Goal: Information Seeking & Learning: Learn about a topic

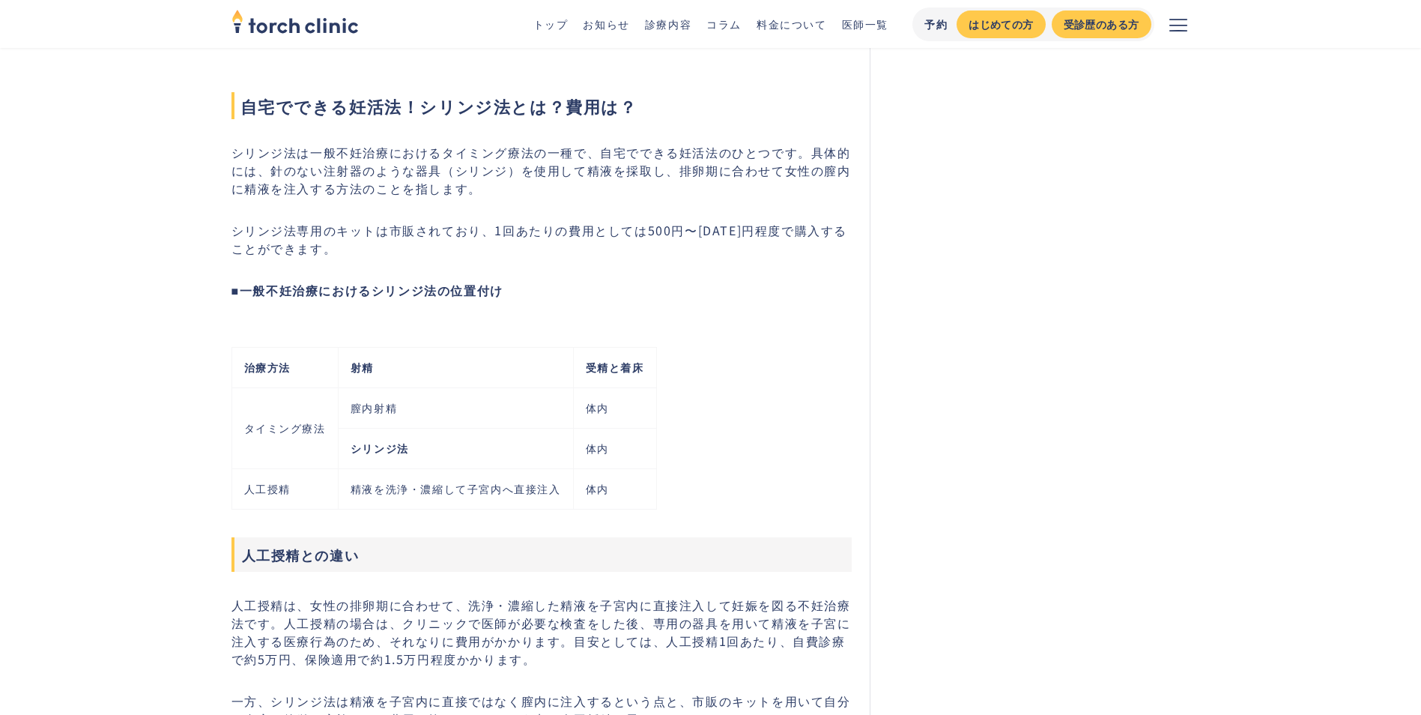
scroll to position [674, 0]
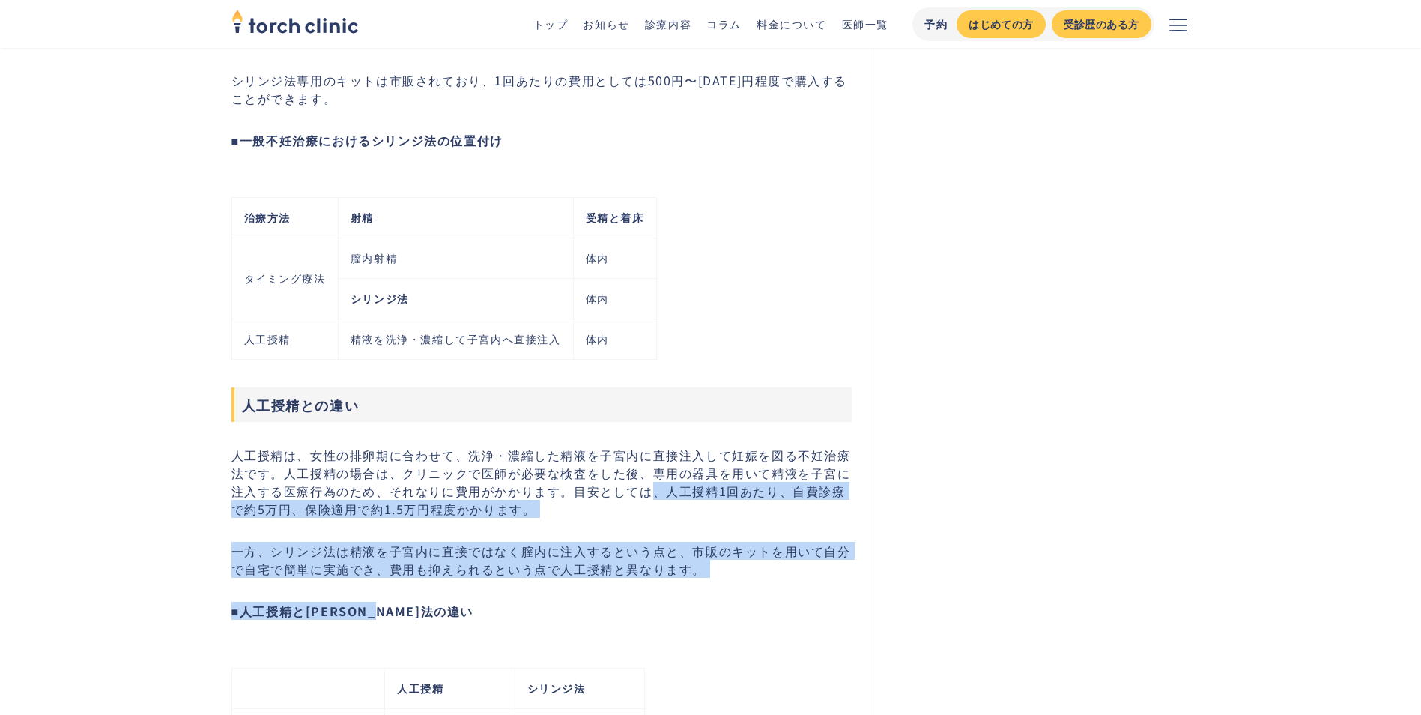
drag, startPoint x: 658, startPoint y: 491, endPoint x: 685, endPoint y: 591, distance: 103.2
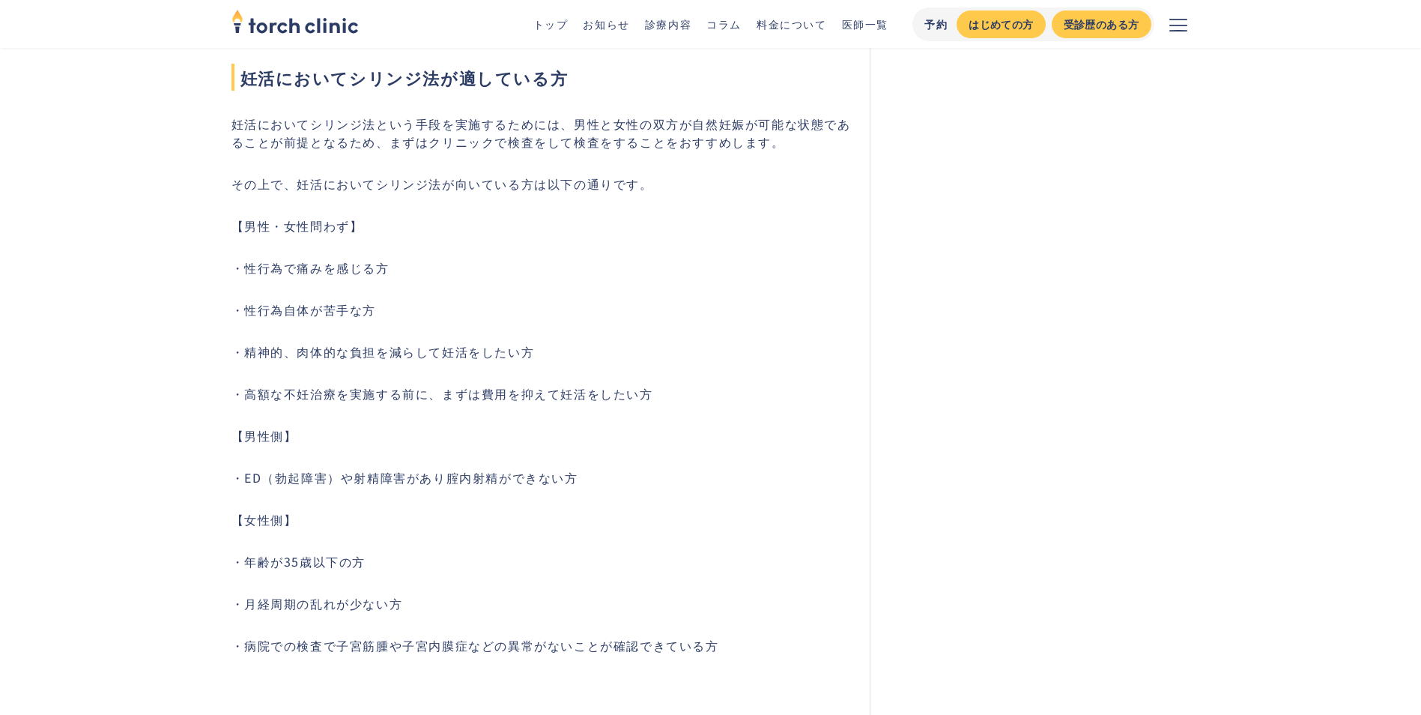
scroll to position [1648, 0]
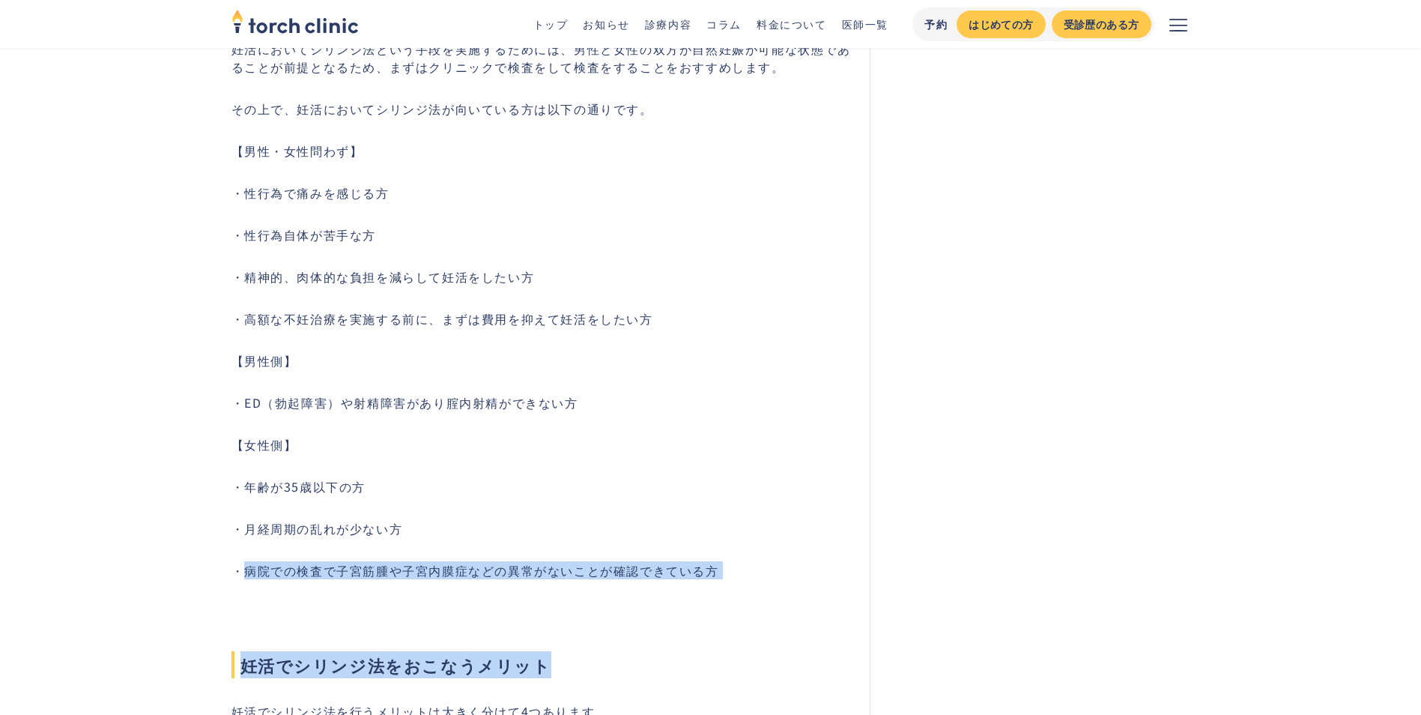
drag, startPoint x: 238, startPoint y: 567, endPoint x: 756, endPoint y: 597, distance: 518.5
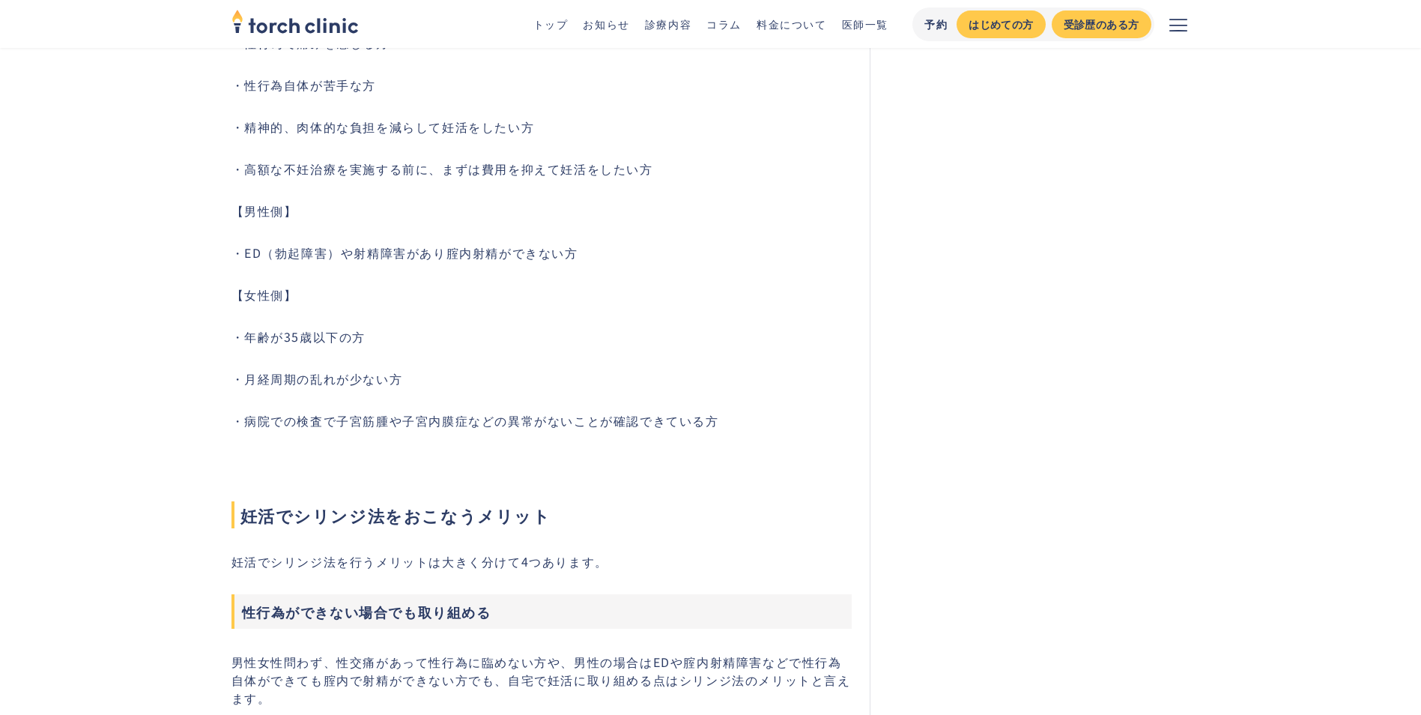
scroll to position [1873, 0]
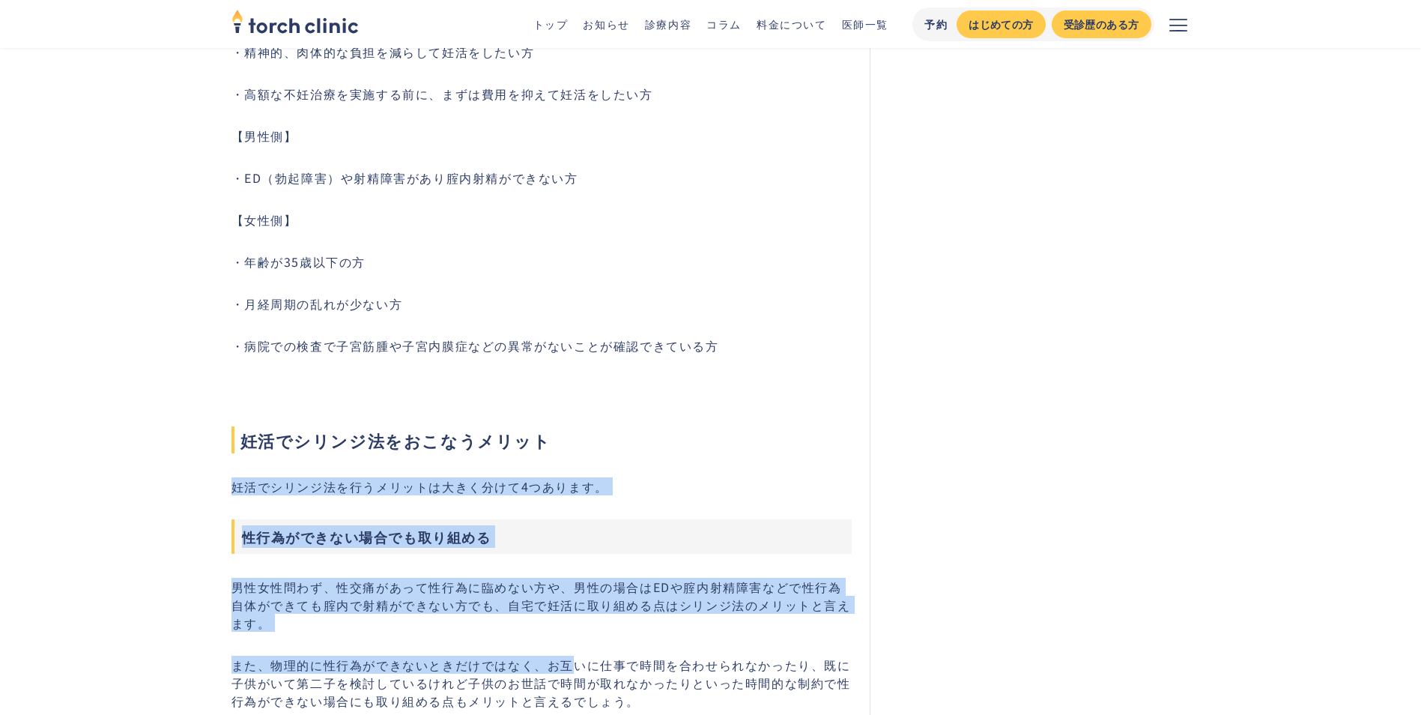
drag, startPoint x: 226, startPoint y: 490, endPoint x: 575, endPoint y: 645, distance: 381.3
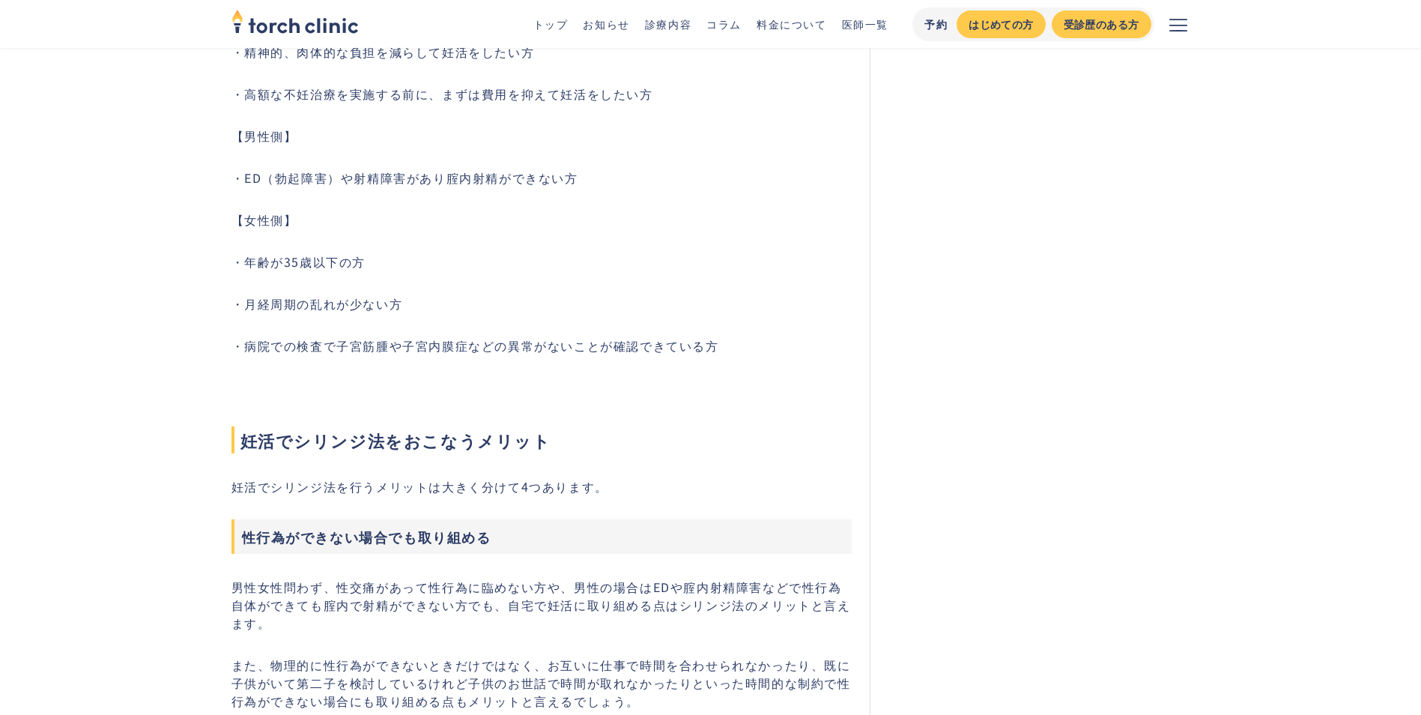
scroll to position [2023, 0]
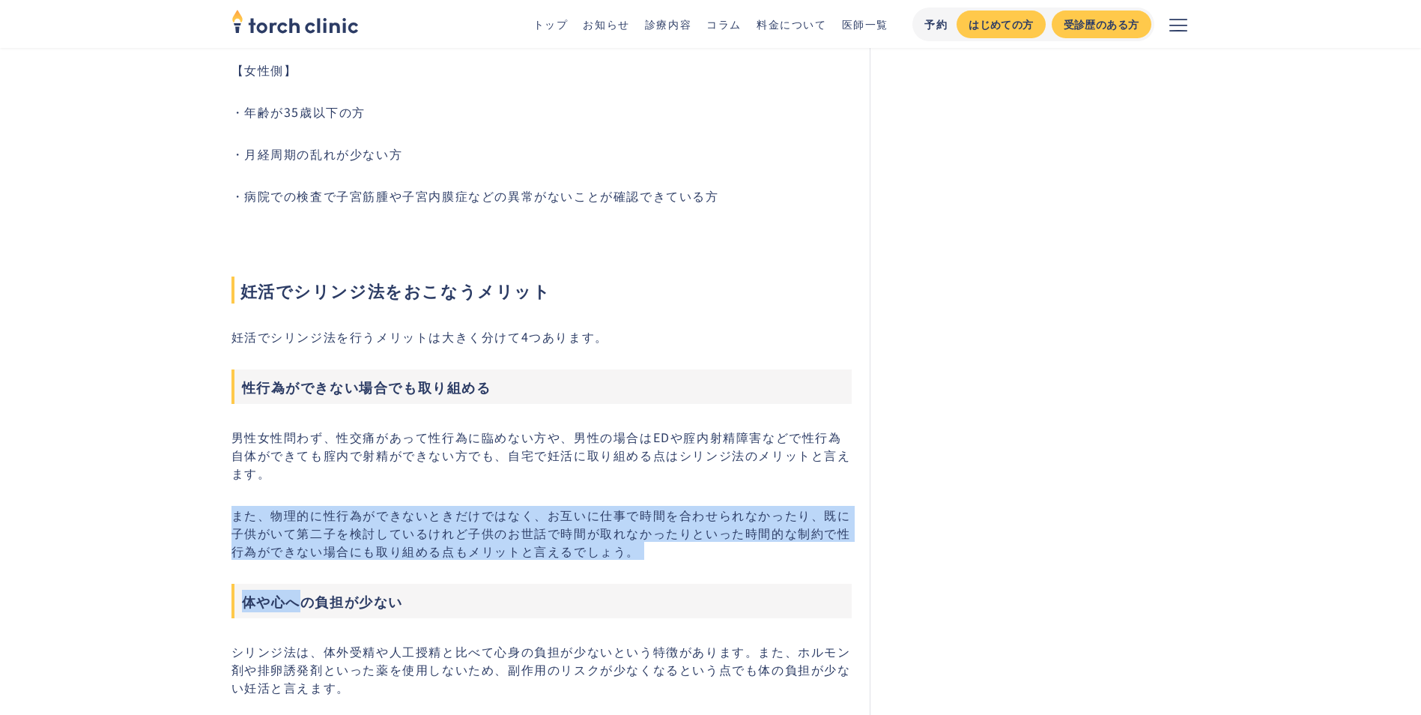
drag, startPoint x: 232, startPoint y: 514, endPoint x: 303, endPoint y: 588, distance: 102.3
drag, startPoint x: 303, startPoint y: 588, endPoint x: 196, endPoint y: 599, distance: 106.9
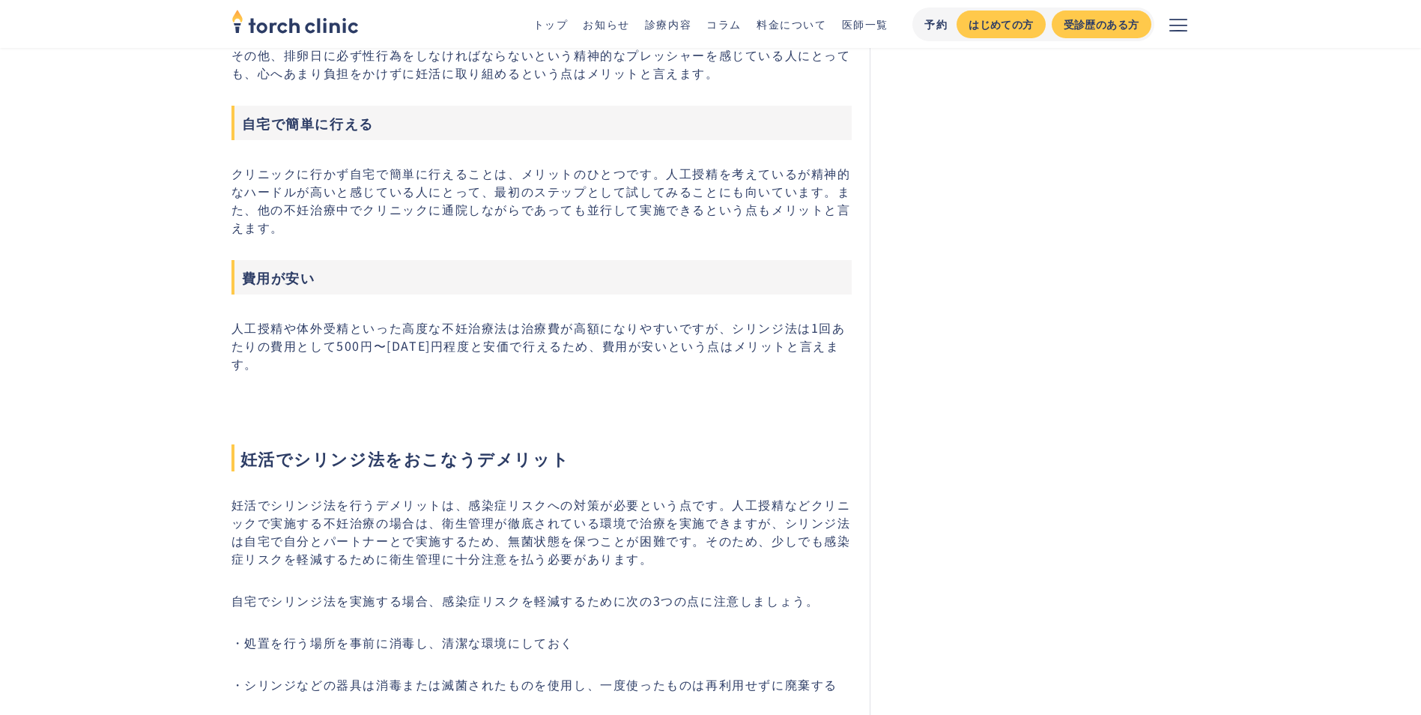
scroll to position [2772, 0]
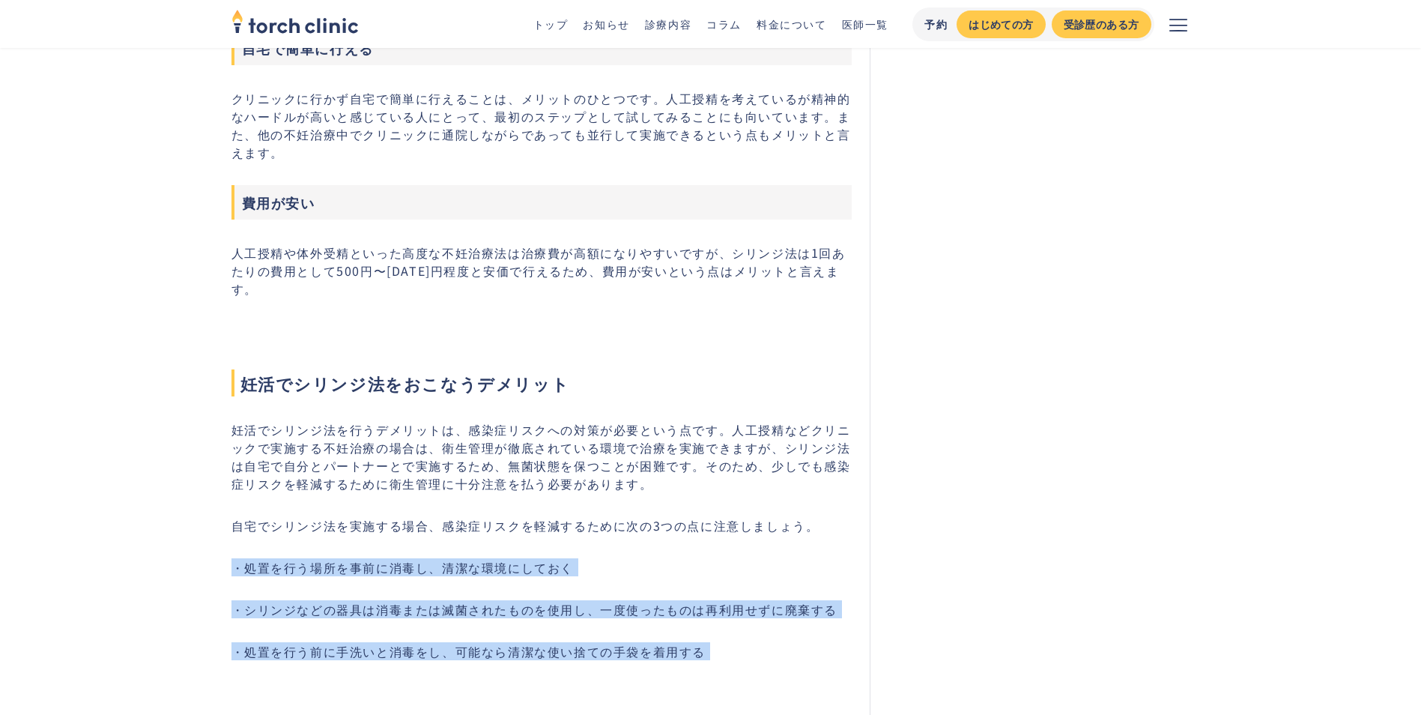
drag, startPoint x: 267, startPoint y: 566, endPoint x: 814, endPoint y: 643, distance: 552.2
click at [814, 643] on section "妊活におけるシリンジ法とは？[PERSON_NAME]や妊娠率・やり方を解説 #基礎知識 #不妊治療 #タイミング療法 #人工授精 最終更新日： [DATE]…" at bounding box center [710, 33] width 983 height 5463
drag, startPoint x: 814, startPoint y: 643, endPoint x: 431, endPoint y: 601, distance: 385.8
click at [431, 601] on div "自宅でできる妊活法！シリンジ法とは？費用は？ シリンジ法は一般不妊治療におけるタイミング療法の一種で、自宅でできる妊活法のひとつです。具体的には、針のない注射…" at bounding box center [541, 220] width 621 height 4847
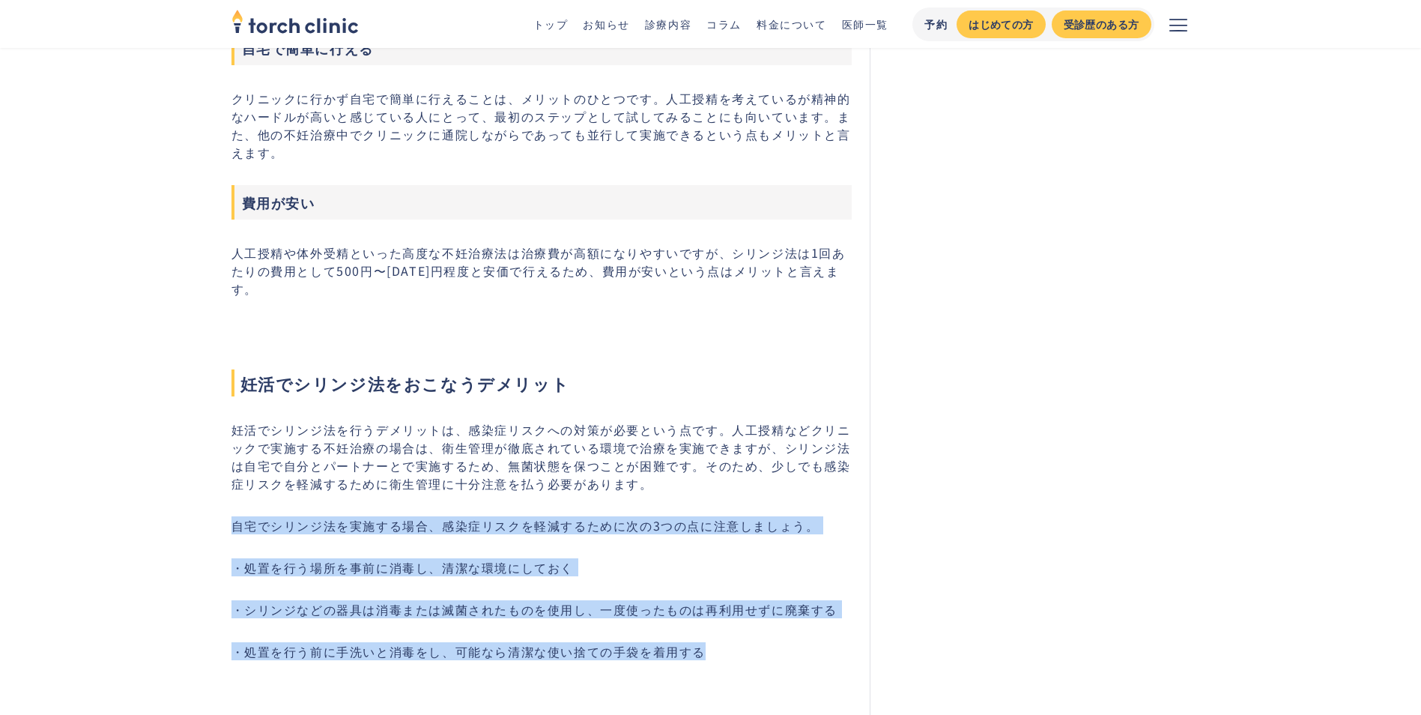
drag, startPoint x: 226, startPoint y: 510, endPoint x: 822, endPoint y: 633, distance: 608.1
click at [822, 633] on section "妊活におけるシリンジ法とは？[PERSON_NAME]や妊娠率・やり方を解説 #基礎知識 #不妊治療 #タイミング療法 #人工授精 最終更新日： [DATE]…" at bounding box center [710, 33] width 983 height 5463
drag, startPoint x: 822, startPoint y: 633, endPoint x: 456, endPoint y: 588, distance: 368.3
click at [456, 600] on p "・シリンジなどの器具は消毒または滅菌されたものを使用し、一度使ったものは再利用せずに廃棄する" at bounding box center [541, 609] width 621 height 18
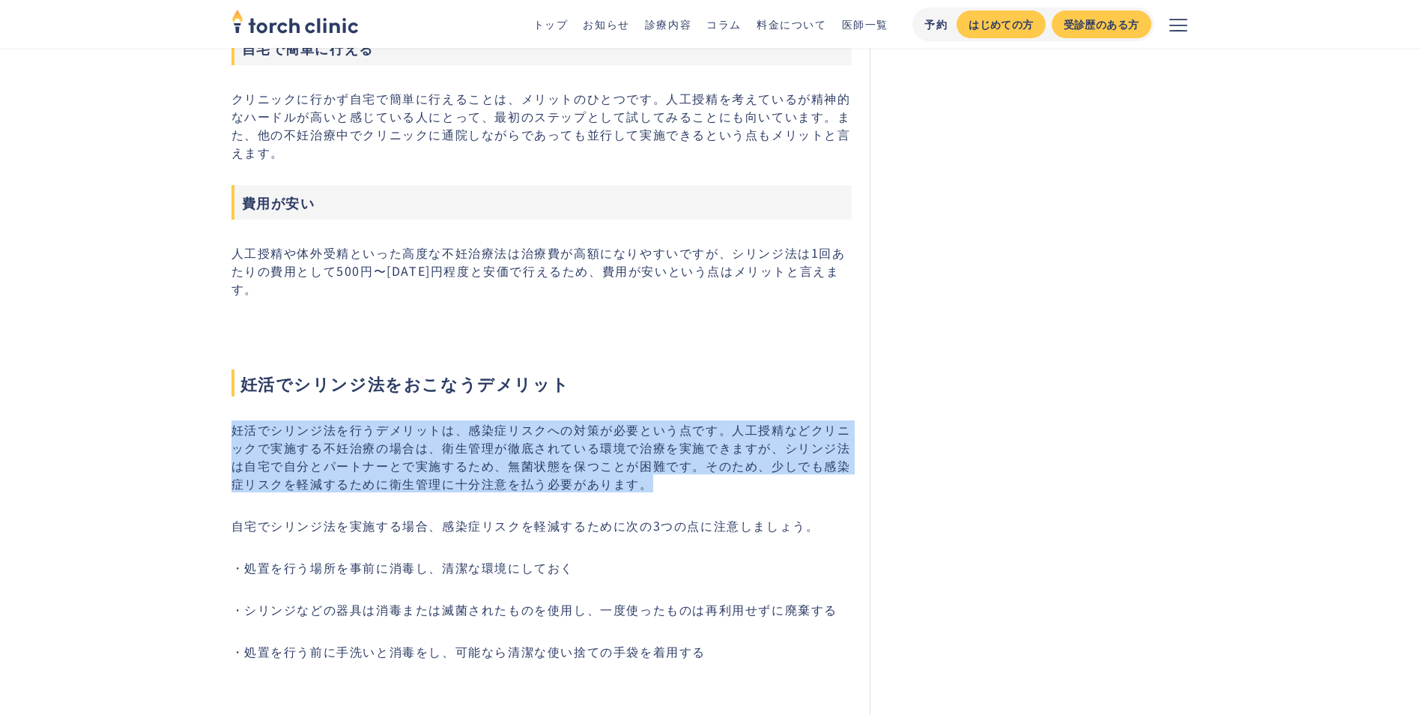
drag, startPoint x: 230, startPoint y: 413, endPoint x: 684, endPoint y: 468, distance: 457.3
click at [684, 468] on section "妊活におけるシリンジ法とは？[PERSON_NAME]や妊娠率・やり方を解説 #基礎知識 #不妊治療 #タイミング療法 #人工授精 最終更新日： [DATE]…" at bounding box center [710, 33] width 983 height 5463
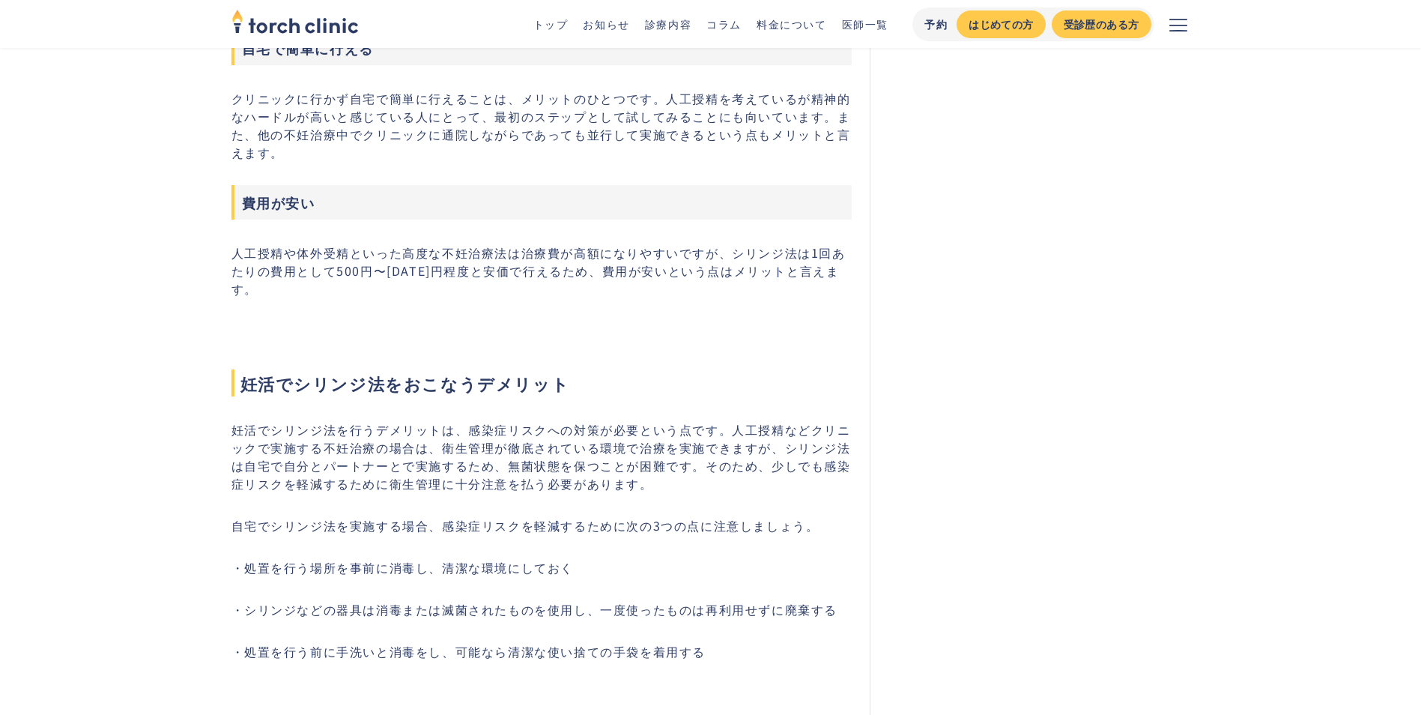
drag, startPoint x: 684, startPoint y: 468, endPoint x: 606, endPoint y: 536, distance: 103.5
click at [606, 536] on div "自宅でできる妊活法！シリンジ法とは？費用は？ シリンジ法は一般不妊治療におけるタイミング療法の一種で、自宅でできる妊活法のひとつです。具体的には、針のない注射…" at bounding box center [541, 220] width 621 height 4847
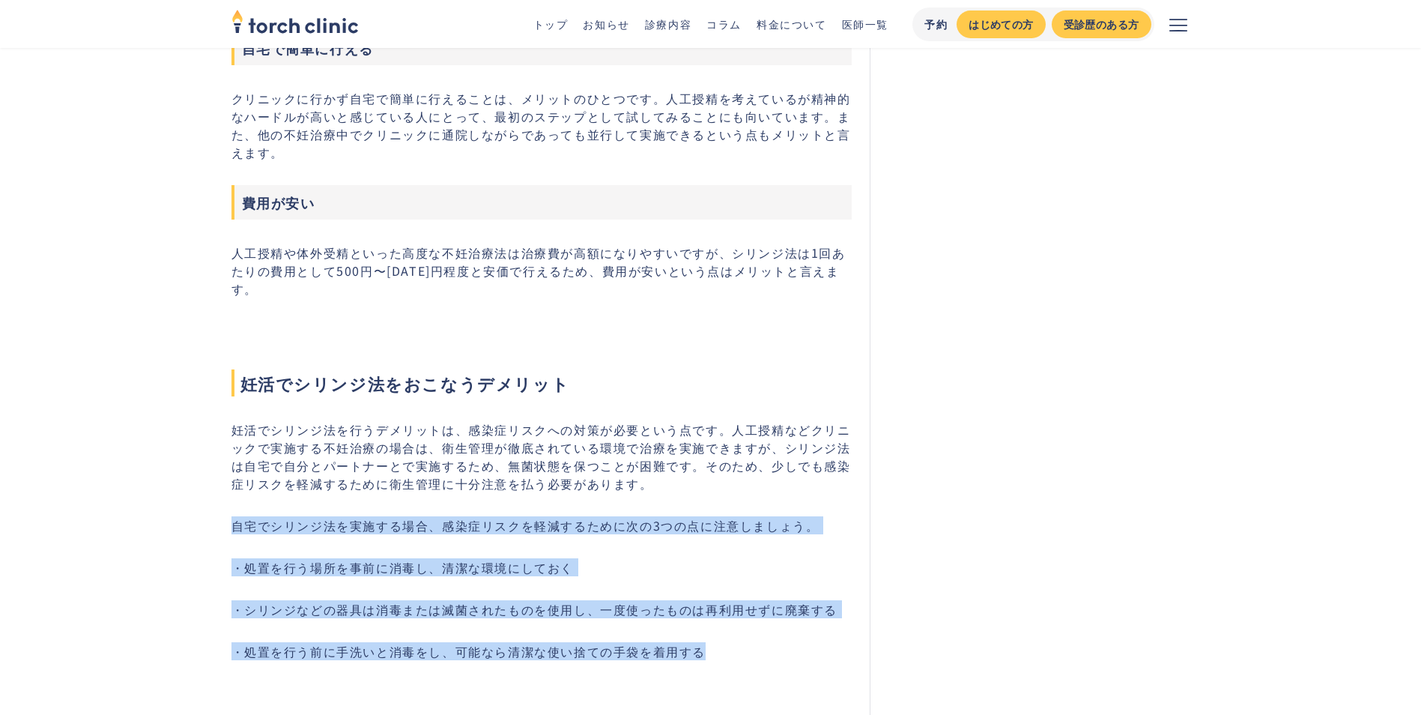
drag, startPoint x: 279, startPoint y: 533, endPoint x: 763, endPoint y: 638, distance: 495.2
click at [763, 638] on section "妊活におけるシリンジ法とは？[PERSON_NAME]や妊娠率・やり方を解説 #基礎知識 #不妊治療 #タイミング療法 #人工授精 最終更新日： [DATE]…" at bounding box center [710, 33] width 983 height 5463
drag, startPoint x: 763, startPoint y: 638, endPoint x: 300, endPoint y: 586, distance: 465.2
click at [300, 600] on p "・シリンジなどの器具は消毒または滅菌されたものを使用し、一度使ったものは再利用せずに廃棄する" at bounding box center [541, 609] width 621 height 18
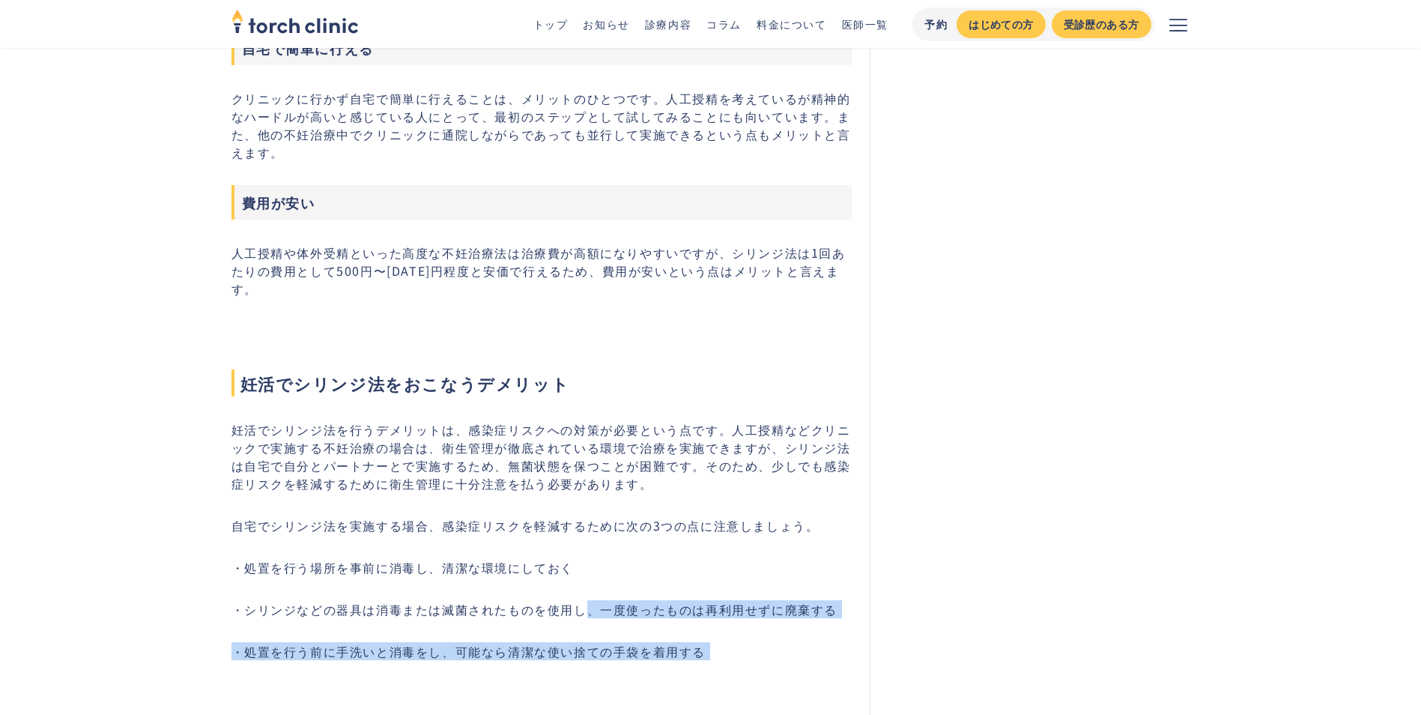
drag, startPoint x: 586, startPoint y: 596, endPoint x: 787, endPoint y: 644, distance: 206.4
click at [787, 644] on div "自宅でできる妊活法！シリンジ法とは？費用は？ シリンジ法は一般不妊治療におけるタイミング療法の一種で、自宅でできる妊活法のひとつです。具体的には、針のない注射…" at bounding box center [541, 220] width 621 height 4847
drag, startPoint x: 787, startPoint y: 644, endPoint x: 164, endPoint y: 613, distance: 623.3
click at [164, 613] on main "不妊治療 torch clinic 診療内容 コラム 妊活におけるシリンジ法とは？[PERSON_NAME]や妊娠率・やり方を解説 妊活におけるシリンジ法とは…" at bounding box center [710, 328] width 1421 height 6105
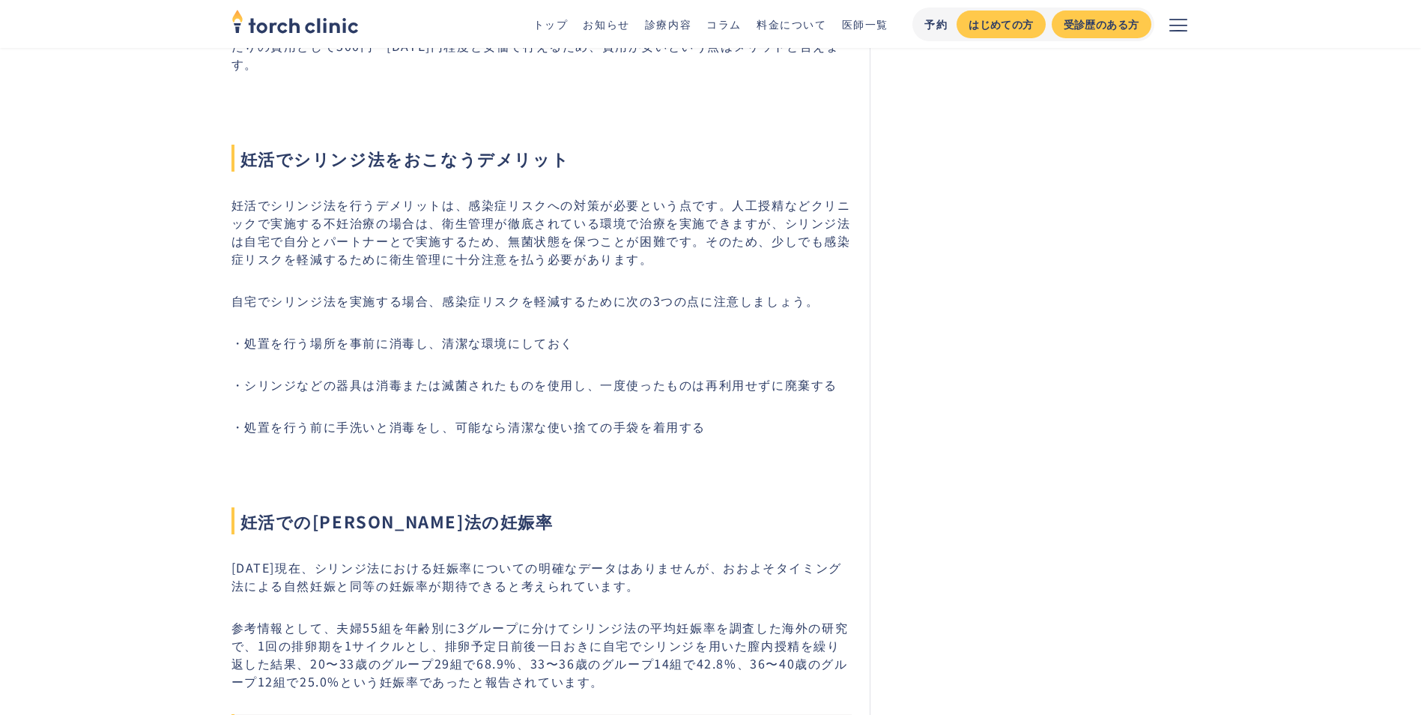
scroll to position [3071, 0]
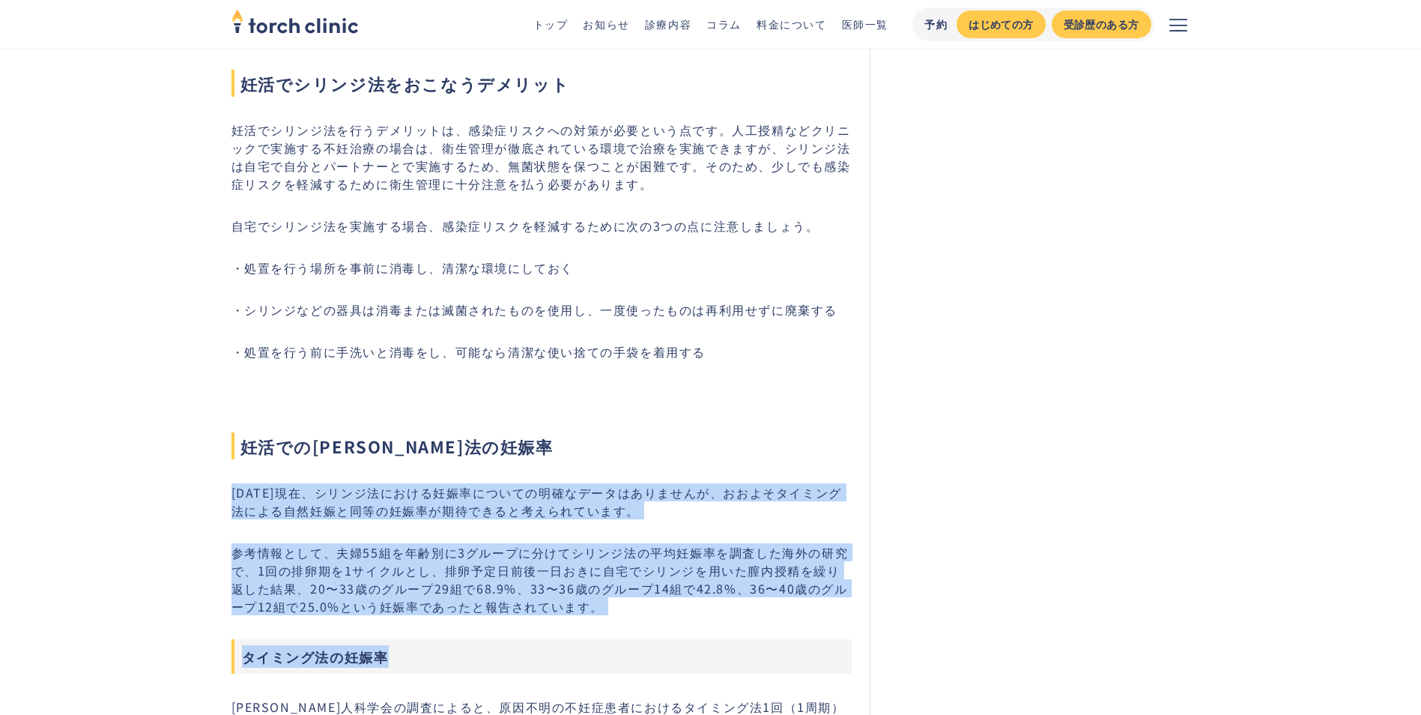
drag, startPoint x: 222, startPoint y: 472, endPoint x: 700, endPoint y: 606, distance: 496.4
drag, startPoint x: 700, startPoint y: 606, endPoint x: 376, endPoint y: 590, distance: 324.0
click at [378, 590] on p "参考情報として、夫婦55組を年齢別に3グループに分けてシリンジ法の平均妊娠率を調査した海外の研究で、1回の排卵期を1サイクルとし、排卵予定日前後一日おきに自宅…" at bounding box center [541, 579] width 621 height 72
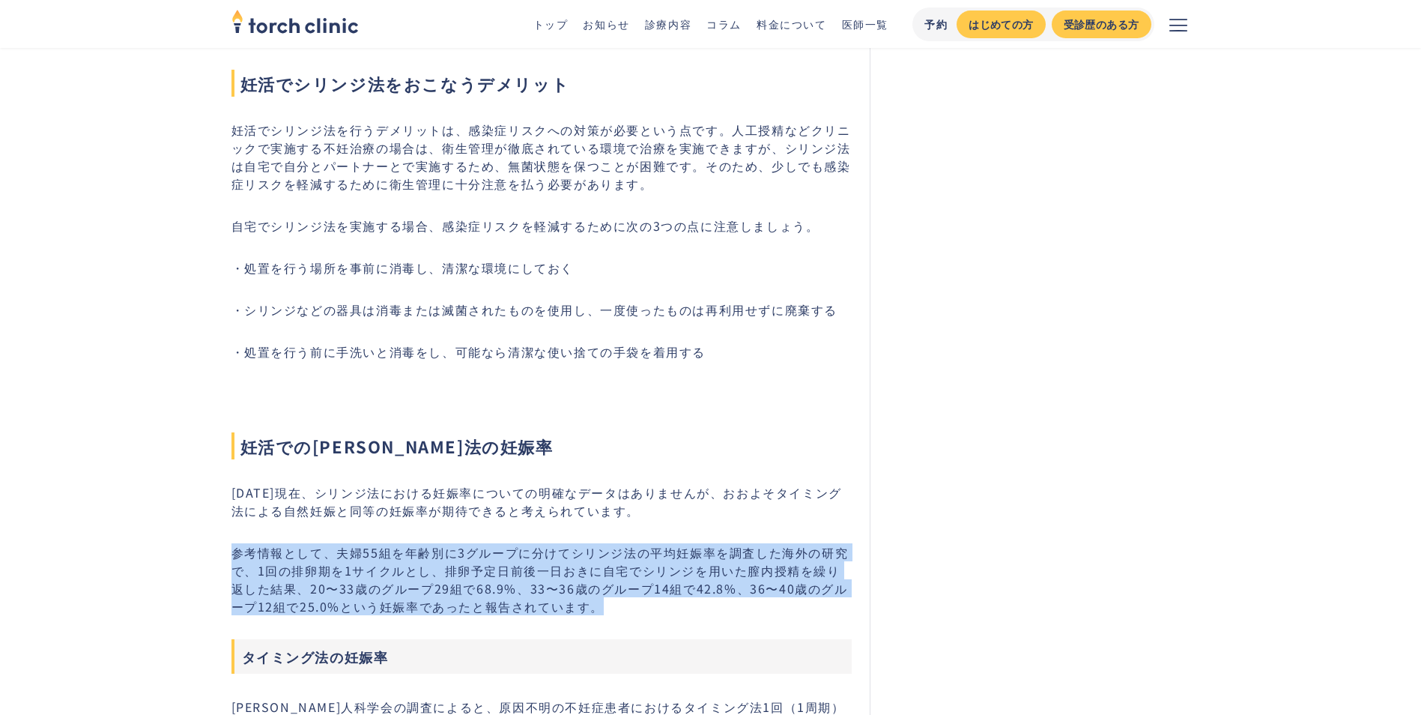
drag, startPoint x: 231, startPoint y: 539, endPoint x: 617, endPoint y: 591, distance: 390.1
click at [617, 591] on p "参考情報として、夫婦55組を年齢別に3グループに分けてシリンジ法の平均妊娠率を調査した海外の研究で、1回の排卵期を1サイクルとし、排卵予定日前後一日おきに自宅…" at bounding box center [541, 579] width 621 height 72
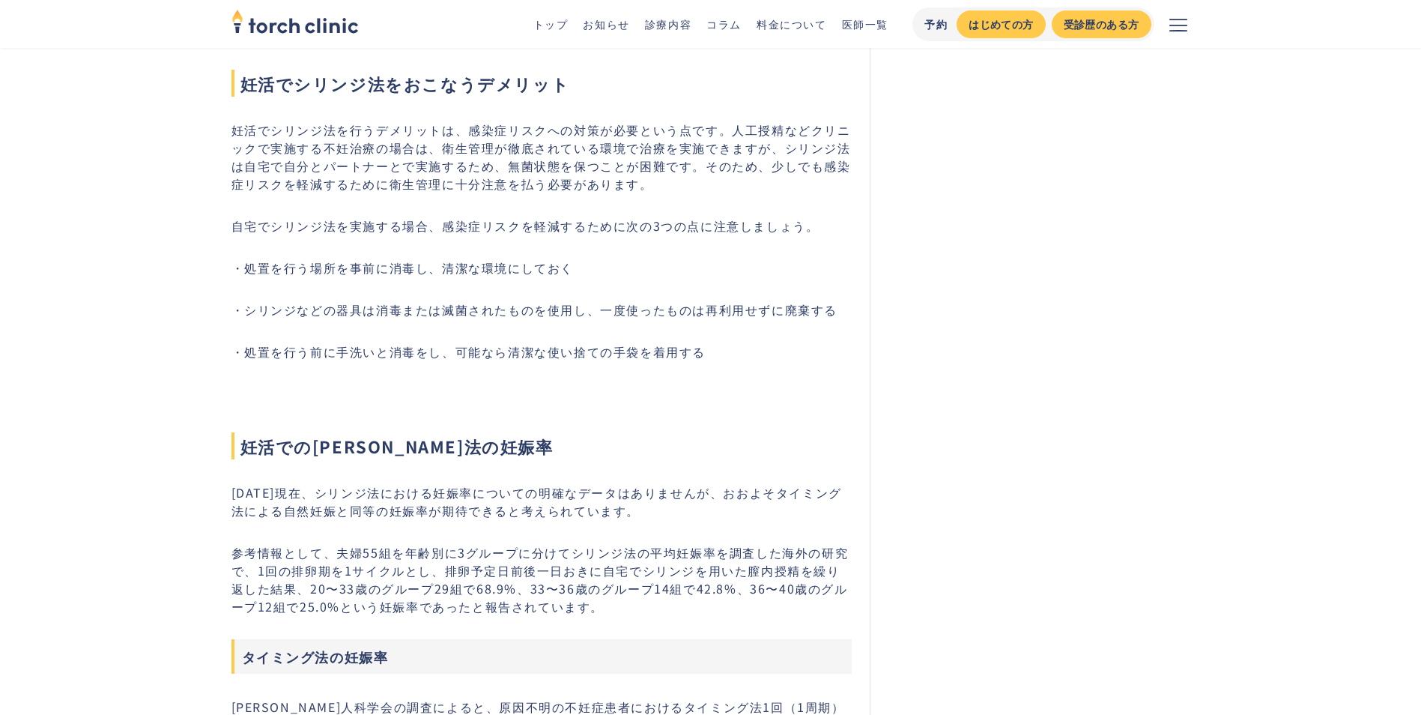
drag, startPoint x: 617, startPoint y: 591, endPoint x: 386, endPoint y: 602, distance: 231.7
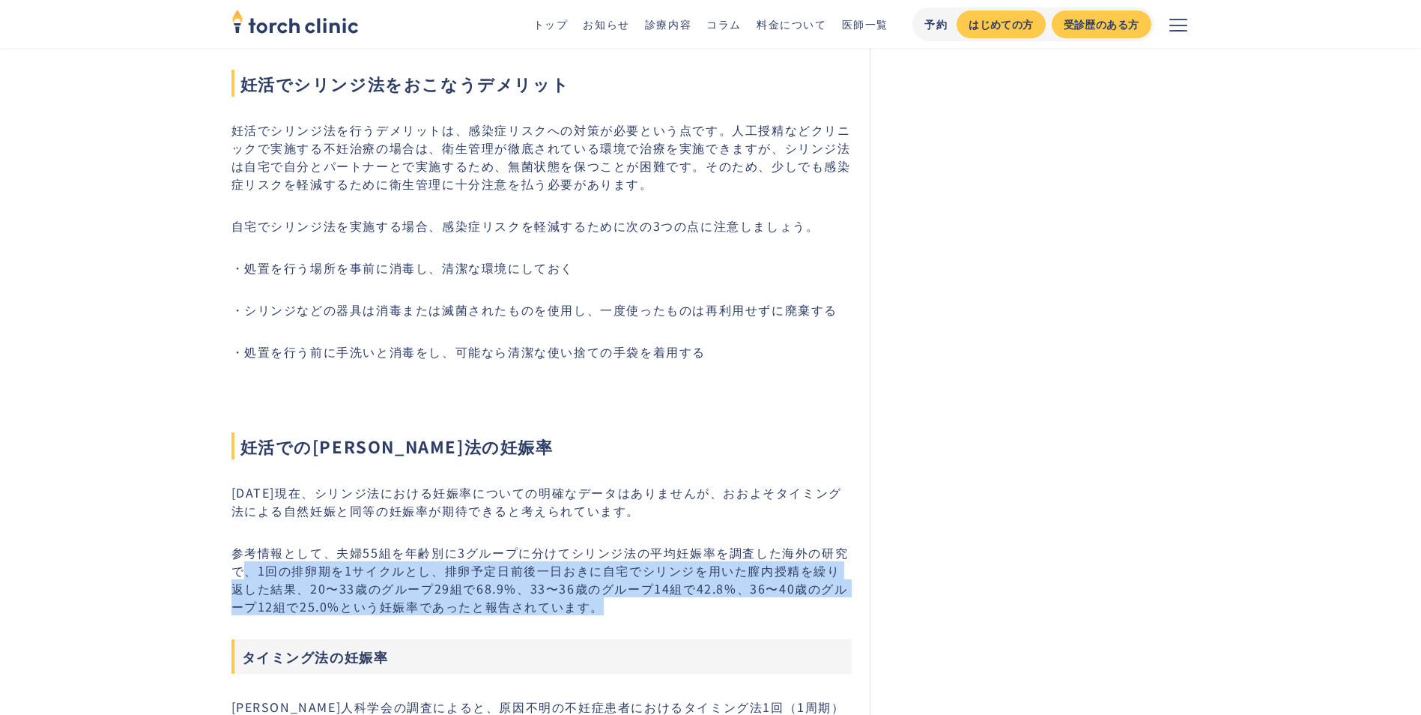
drag, startPoint x: 249, startPoint y: 553, endPoint x: 750, endPoint y: 587, distance: 501.6
click at [750, 587] on p "参考情報として、夫婦55組を年齢別に3グループに分けてシリンジ法の平均妊娠率を調査した海外の研究で、1回の排卵期を1サイクルとし、排卵予定日前後一日おきに自宅…" at bounding box center [541, 579] width 621 height 72
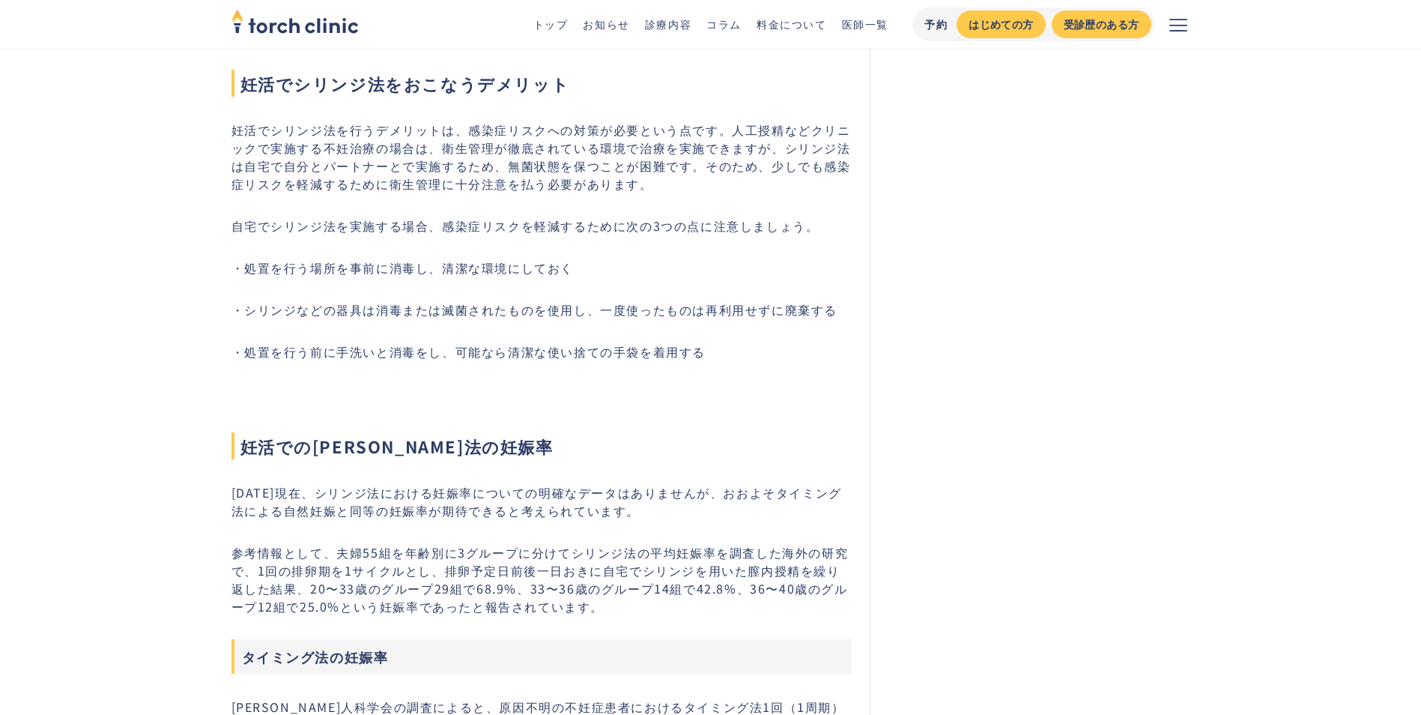
drag, startPoint x: 750, startPoint y: 587, endPoint x: 506, endPoint y: 615, distance: 245.0
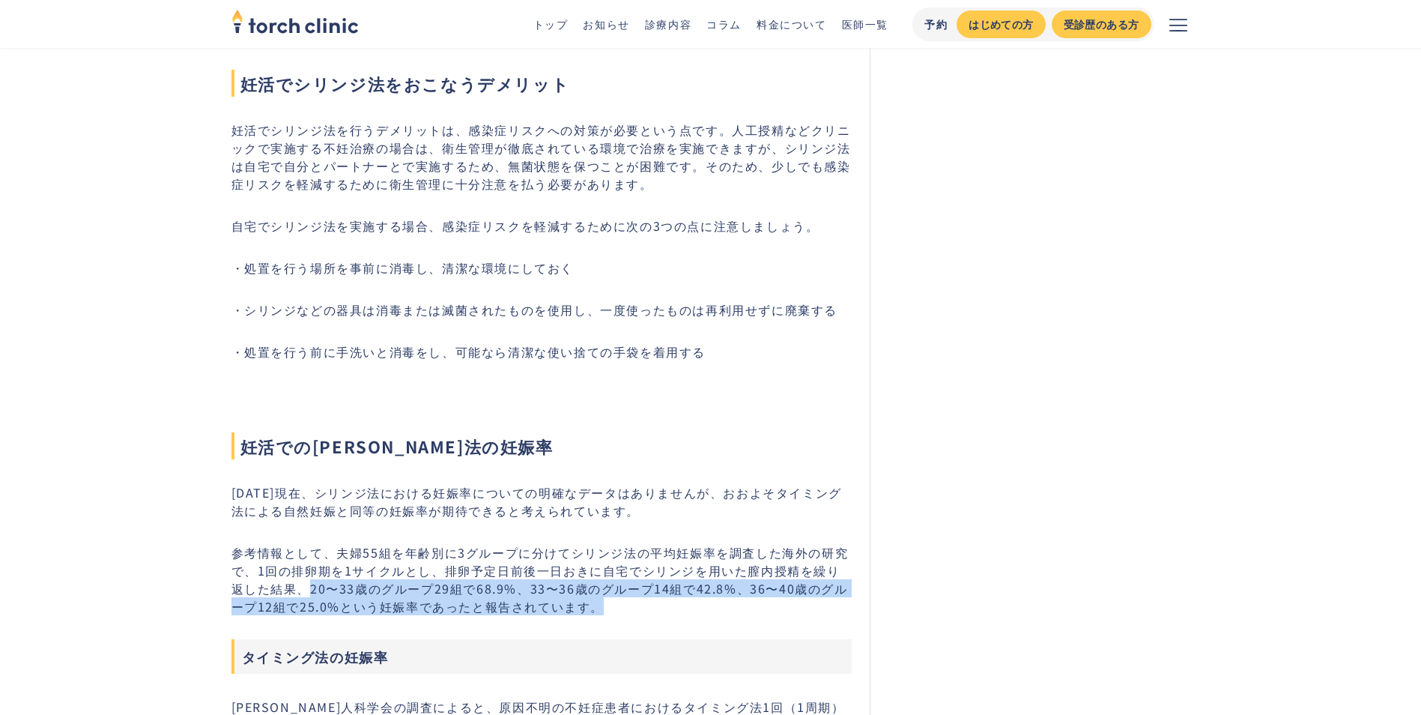
drag, startPoint x: 294, startPoint y: 570, endPoint x: 698, endPoint y: 590, distance: 404.3
click at [698, 590] on p "参考情報として、夫婦55組を年齢別に3グループに分けてシリンジ法の平均妊娠率を調査した海外の研究で、1回の排卵期を1サイクルとし、排卵予定日前後一日おきに自宅…" at bounding box center [541, 579] width 621 height 72
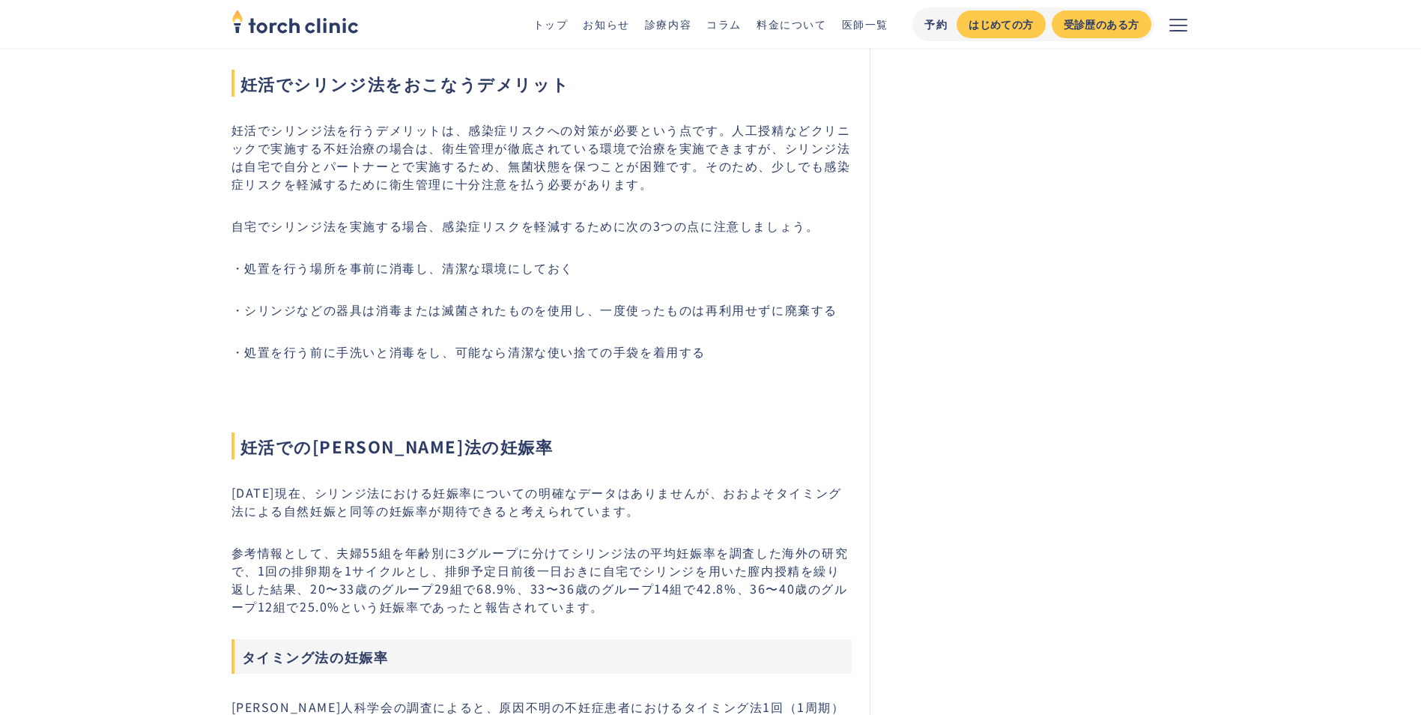
drag, startPoint x: 698, startPoint y: 590, endPoint x: 517, endPoint y: 611, distance: 182.5
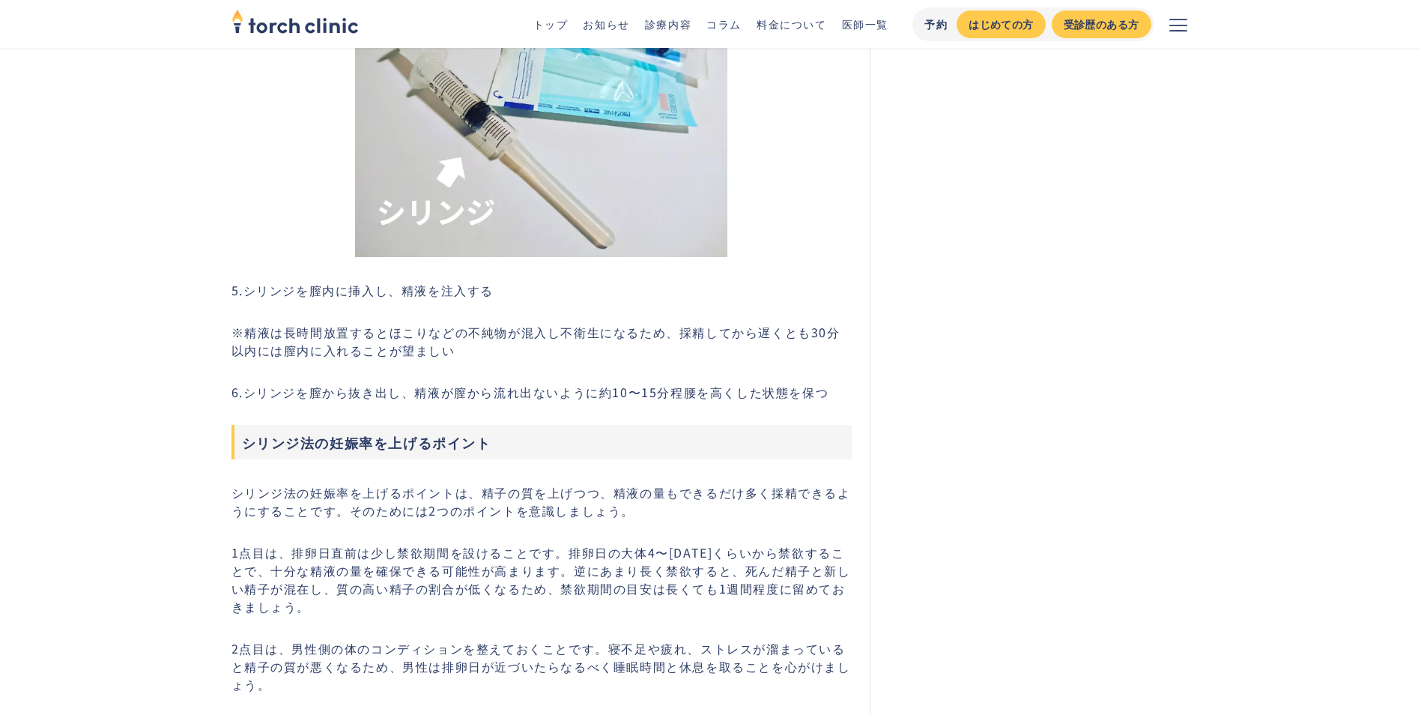
scroll to position [4270, 0]
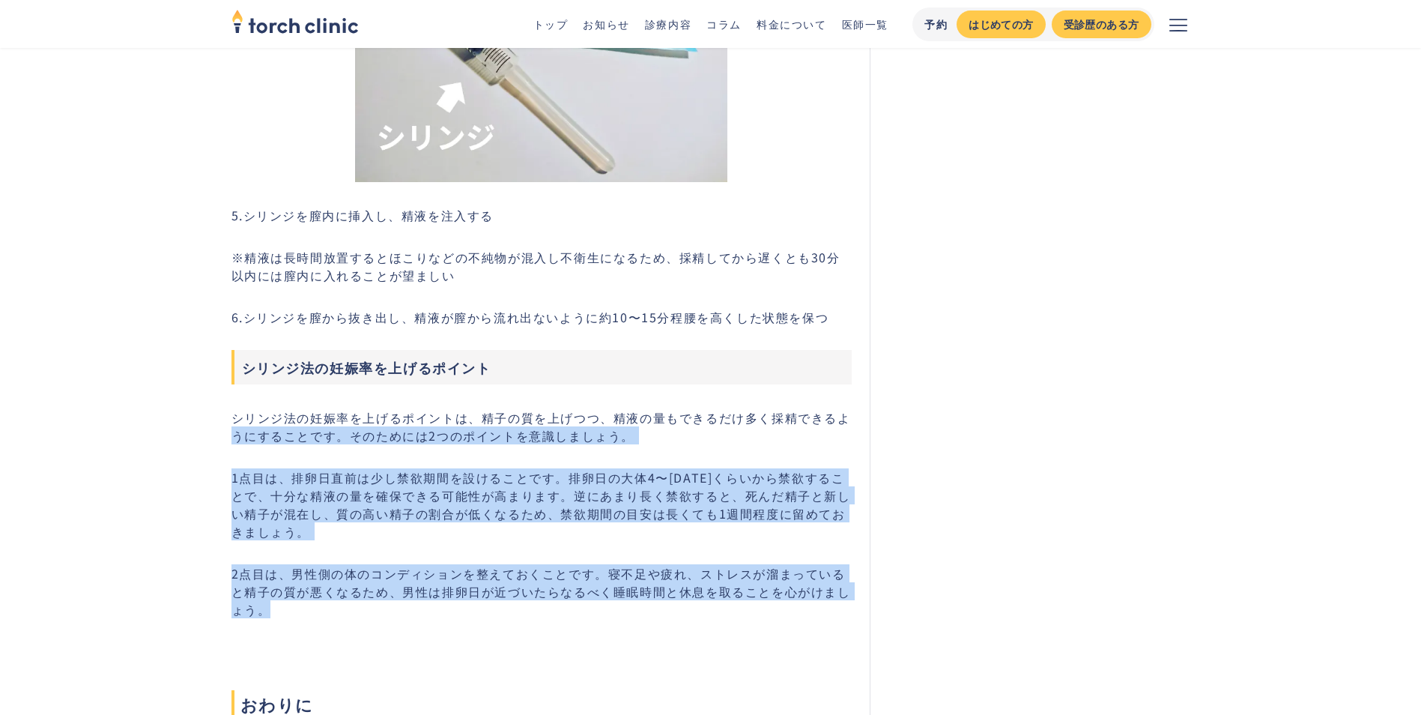
drag, startPoint x: 218, startPoint y: 428, endPoint x: 393, endPoint y: 603, distance: 247.4
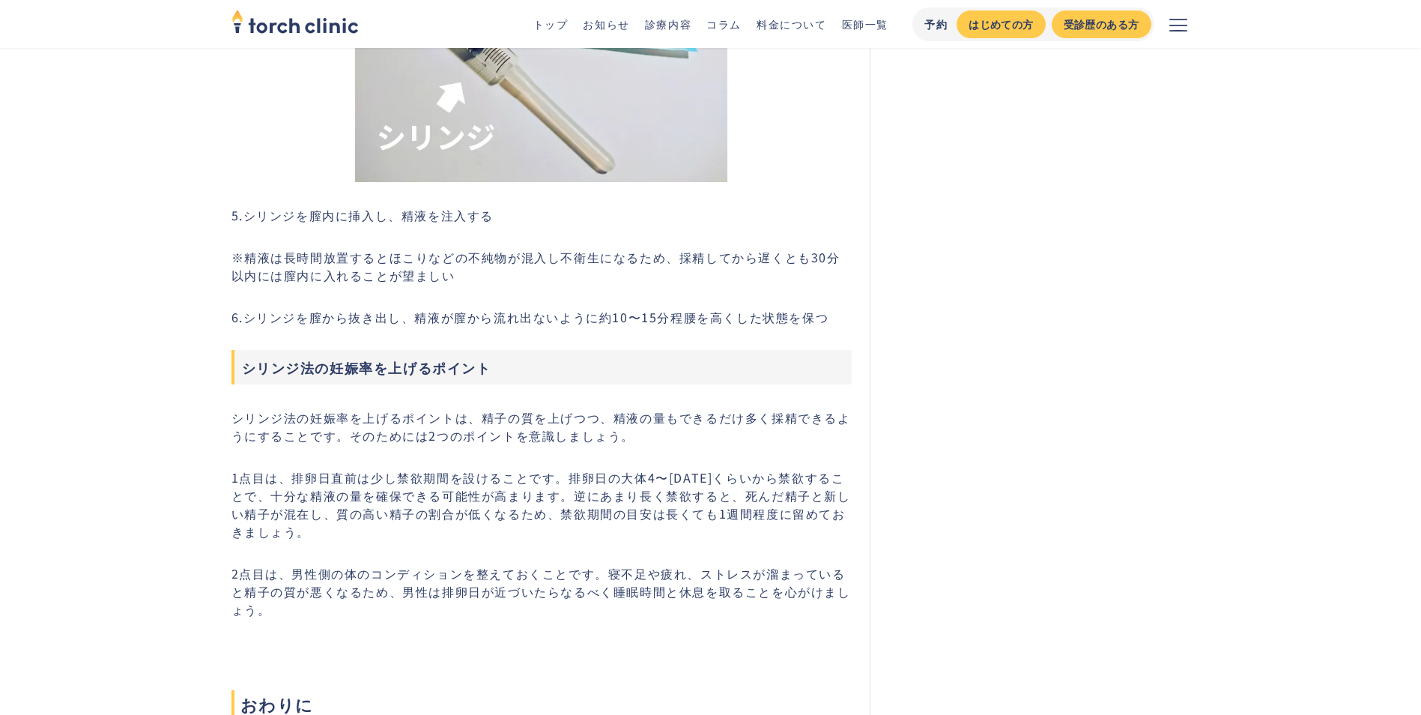
drag, startPoint x: 393, startPoint y: 603, endPoint x: 285, endPoint y: 611, distance: 107.4
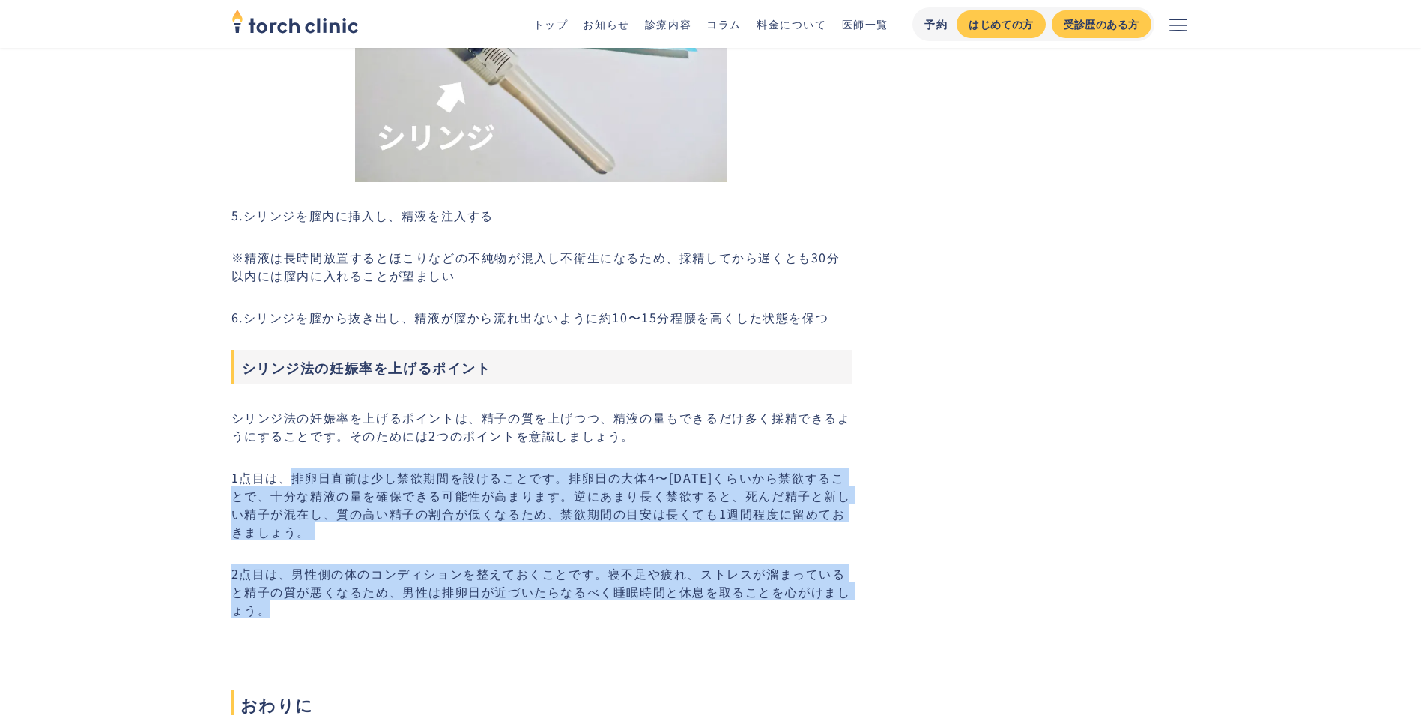
drag, startPoint x: 340, startPoint y: 539, endPoint x: 439, endPoint y: 601, distance: 116.4
click at [270, 486] on p "1点目は、排卵日直前は少し禁欲期間を設けることです。排卵日の大体4〜[DATE]くらいから禁欲することで、十分な精液の量を確保できる可能性が高まります。逆にあ…" at bounding box center [541, 504] width 621 height 72
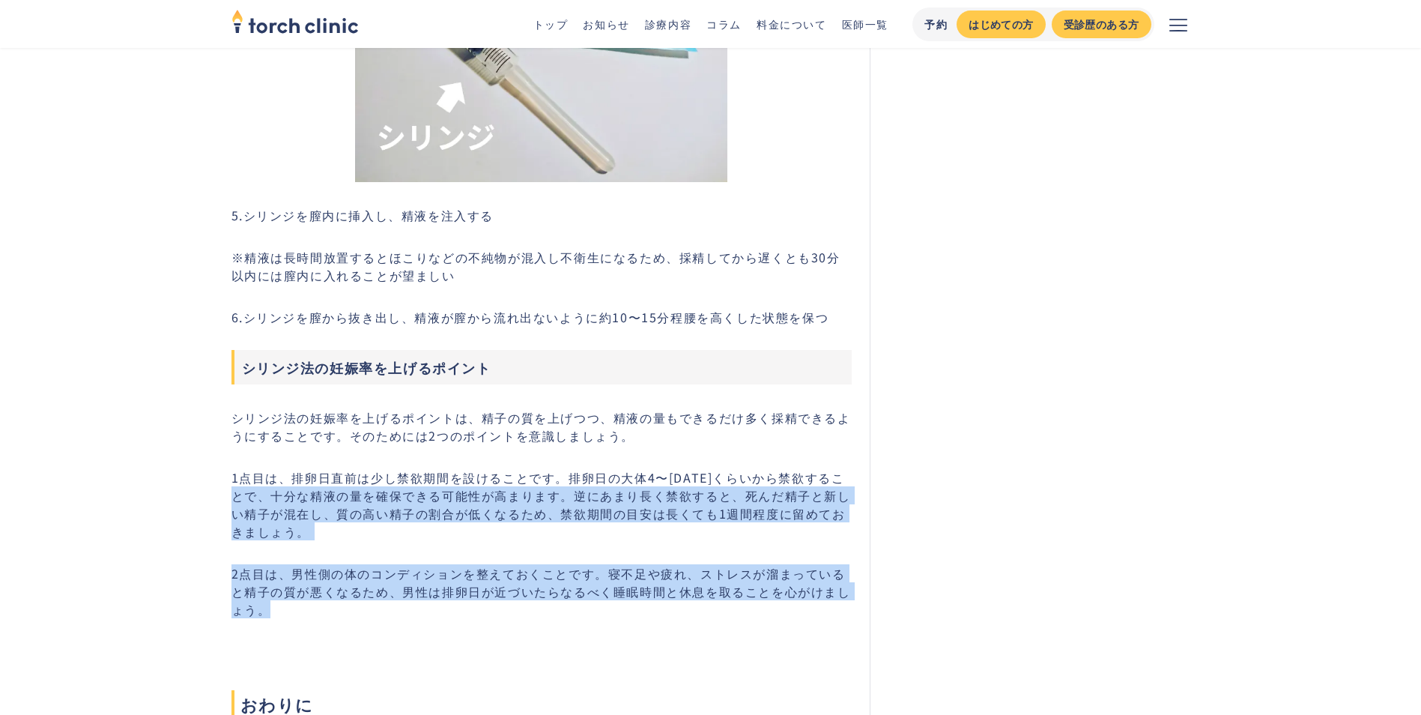
drag, startPoint x: 260, startPoint y: 485, endPoint x: 437, endPoint y: 588, distance: 205.4
click at [304, 509] on p "1点目は、排卵日直前は少し禁欲期間を設けることです。排卵日の大体4〜[DATE]くらいから禁欲することで、十分な精液の量を確保できる可能性が高まります。逆にあ…" at bounding box center [541, 504] width 621 height 72
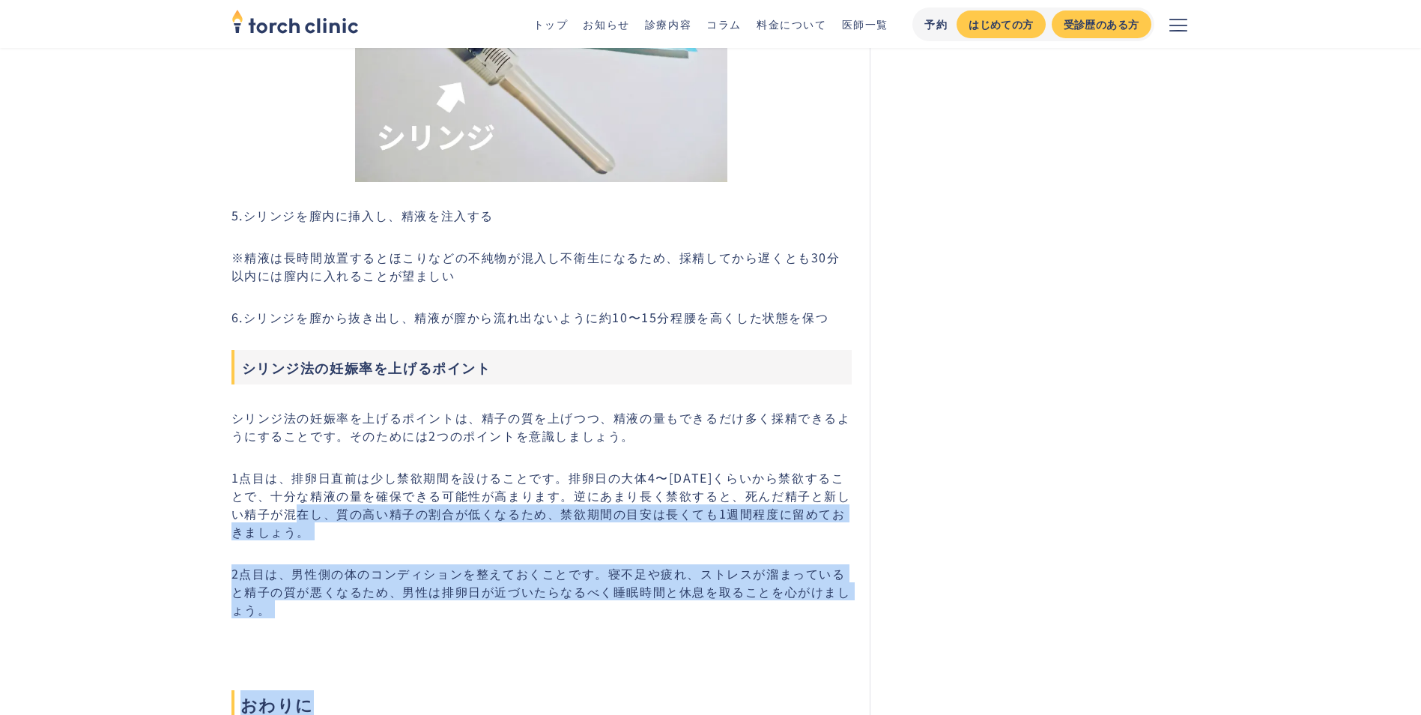
drag, startPoint x: 321, startPoint y: 501, endPoint x: 379, endPoint y: 635, distance: 145.3
drag, startPoint x: 379, startPoint y: 635, endPoint x: 343, endPoint y: 635, distance: 36.0
click at [345, 639] on h2 "おわりに" at bounding box center [541, 678] width 621 height 78
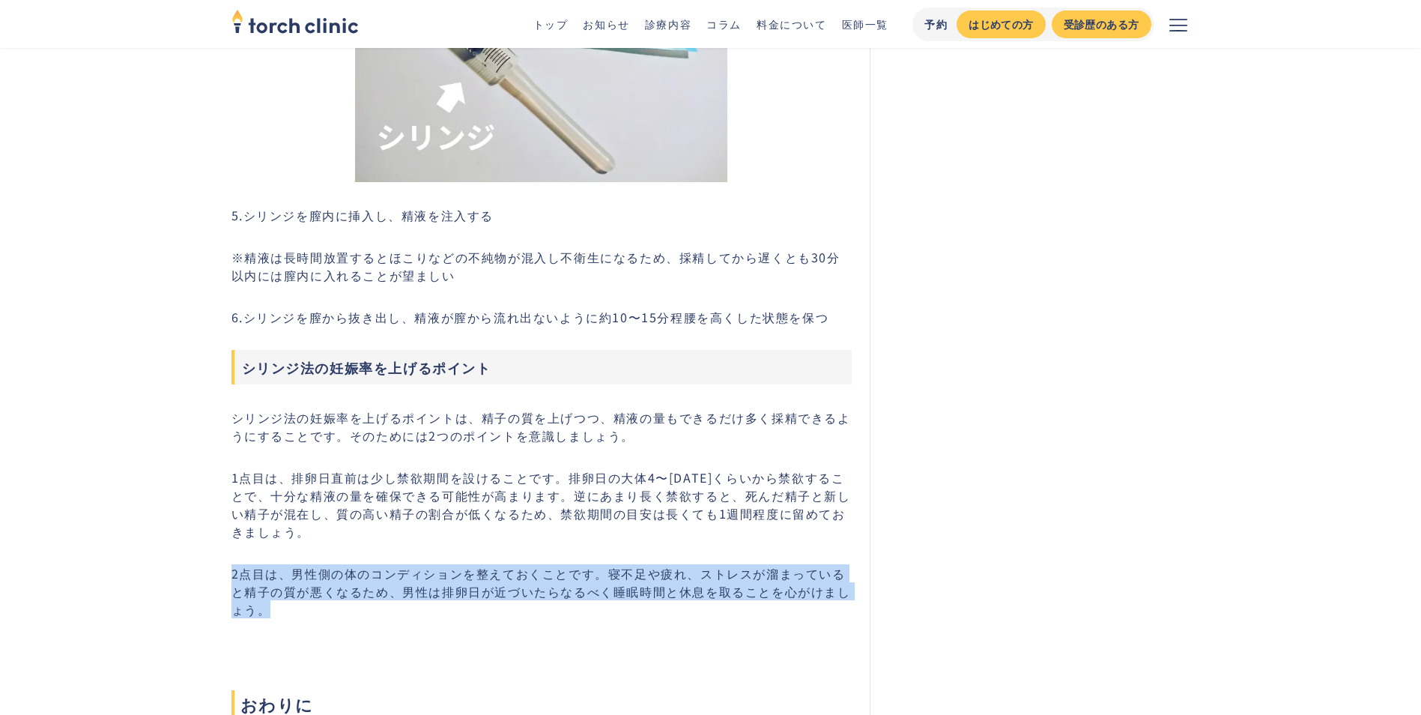
drag, startPoint x: 228, startPoint y: 550, endPoint x: 299, endPoint y: 599, distance: 86.7
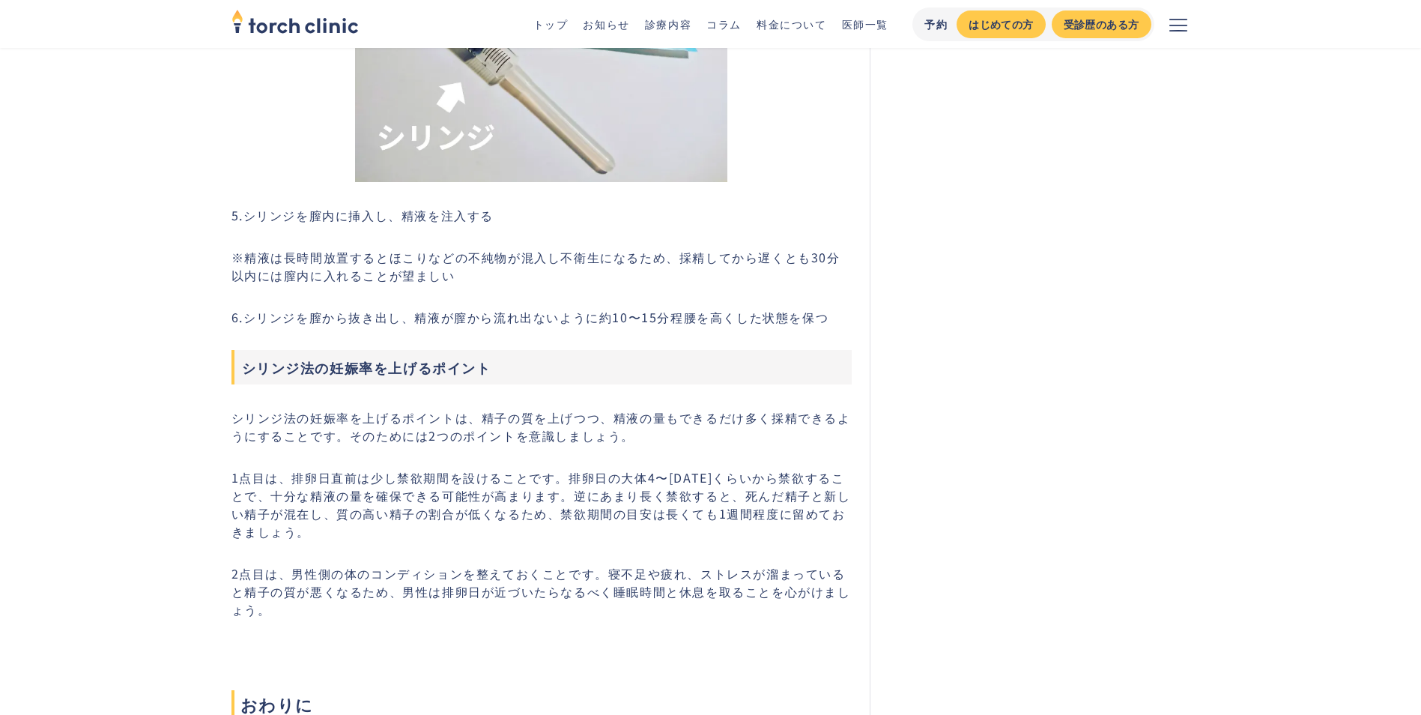
drag, startPoint x: 299, startPoint y: 599, endPoint x: 280, endPoint y: 617, distance: 25.4
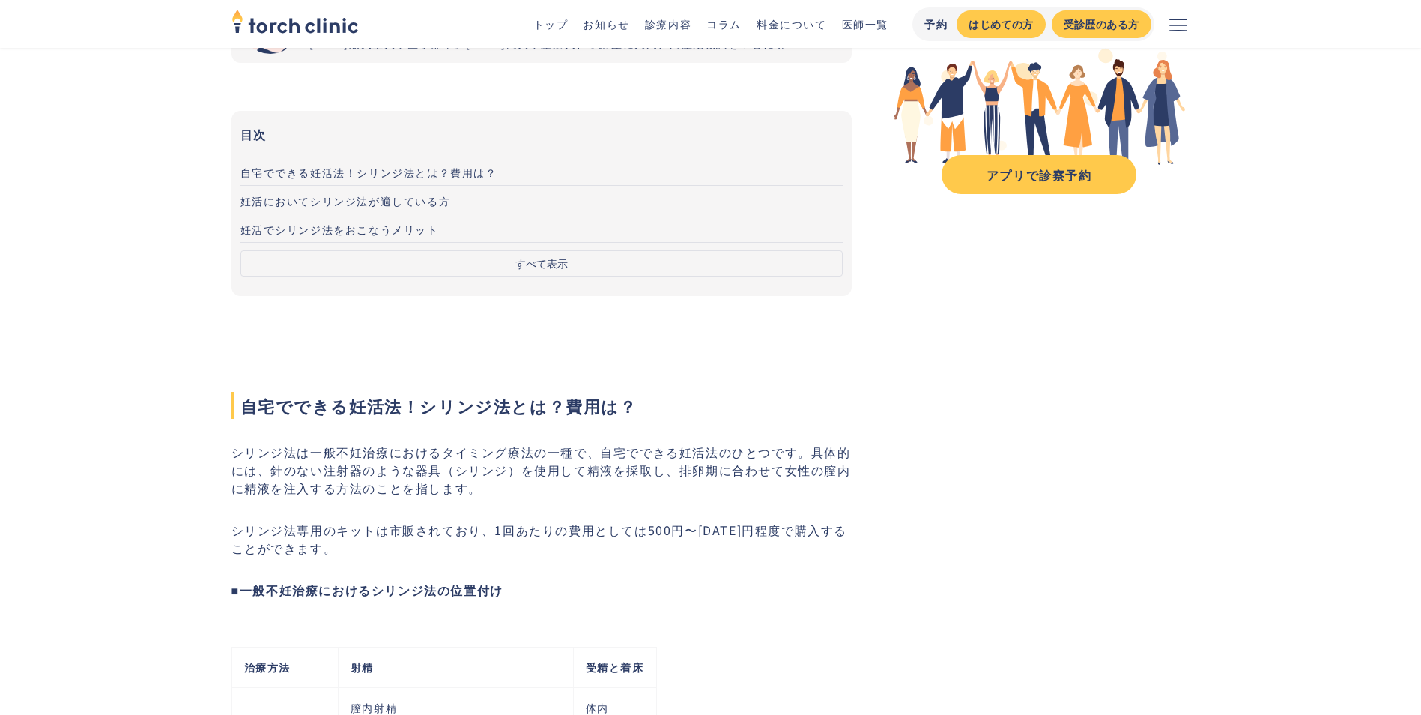
scroll to position [0, 0]
